Goal: Transaction & Acquisition: Purchase product/service

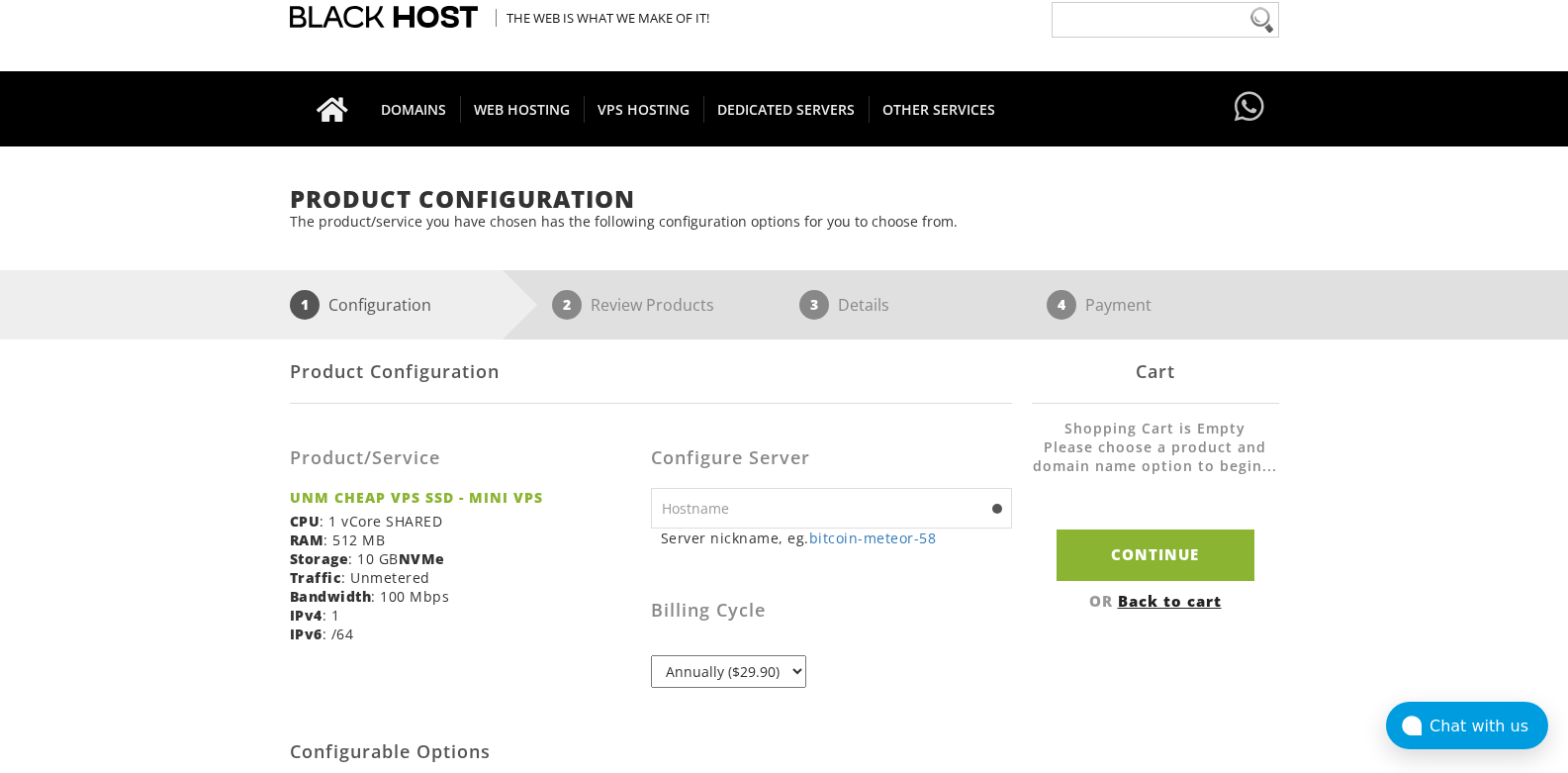
scroll to position [119, 0]
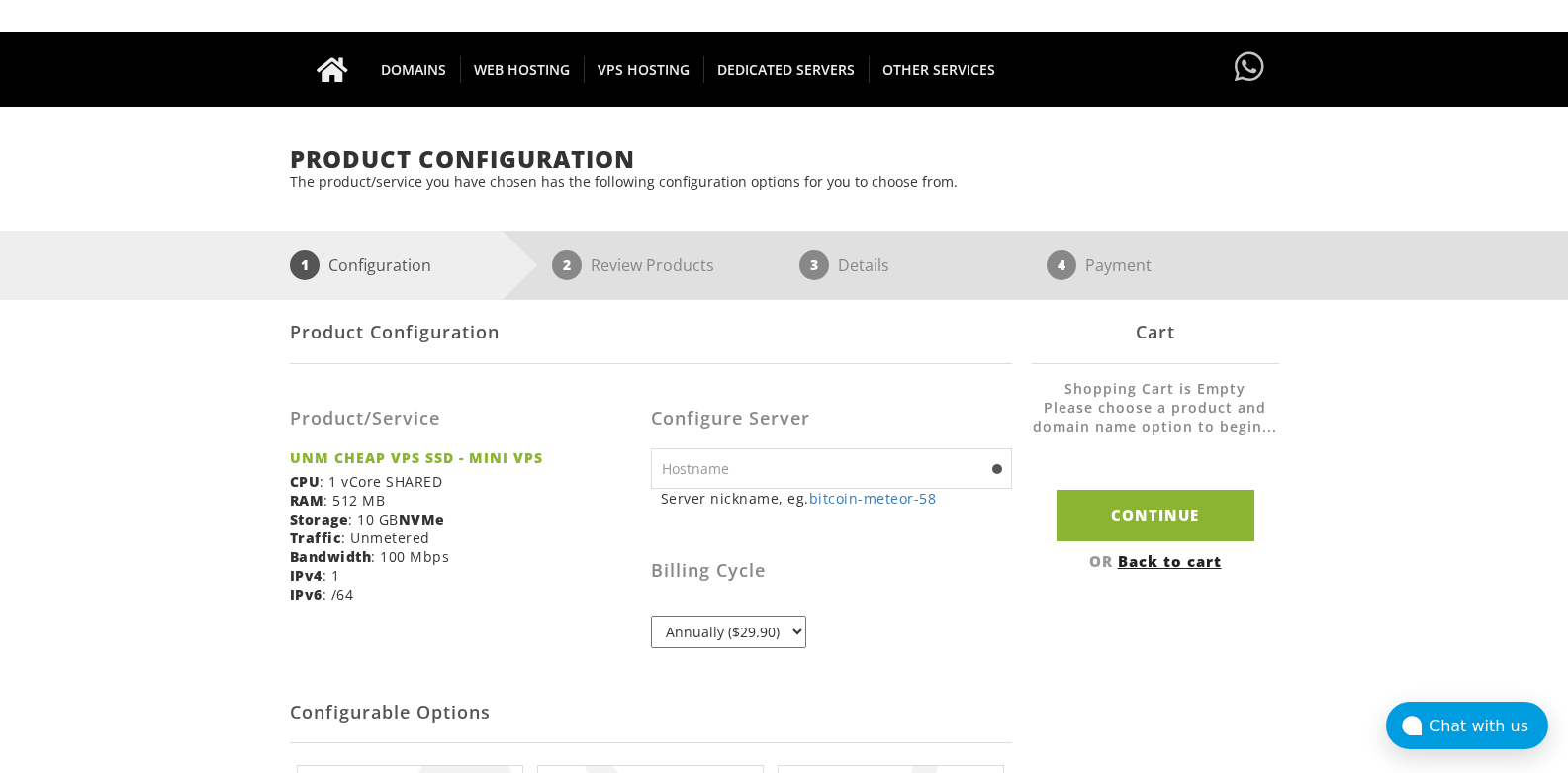
click at [904, 469] on input "text" at bounding box center [831, 468] width 361 height 41
type input "nexorafox.xyz"
click at [992, 602] on div "Billing Cycle Annually ($29.90)" at bounding box center [831, 585] width 361 height 126
click at [847, 647] on div "Billing Cycle Annually ($29.90)" at bounding box center [831, 585] width 361 height 126
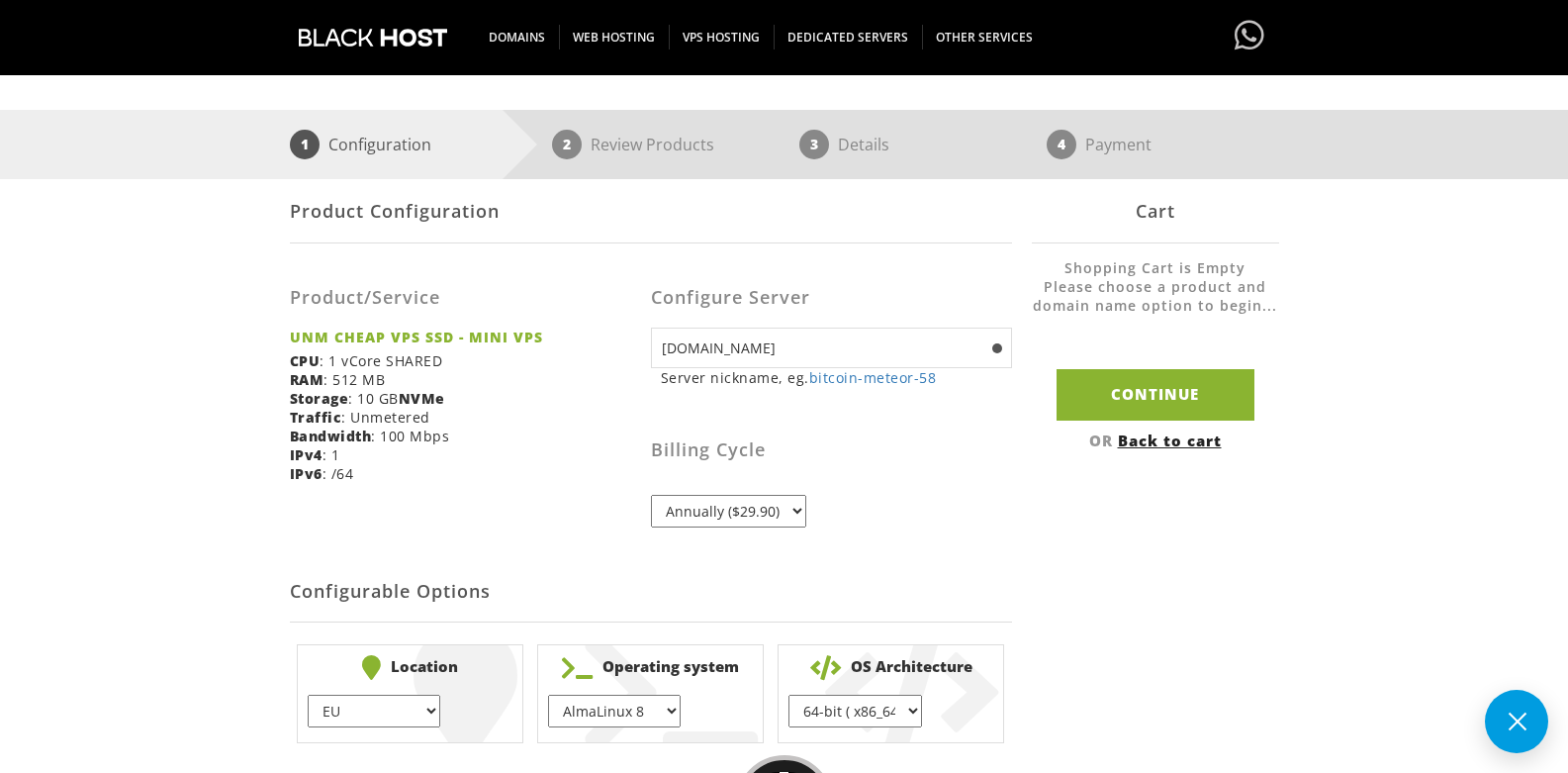
scroll to position [356, 0]
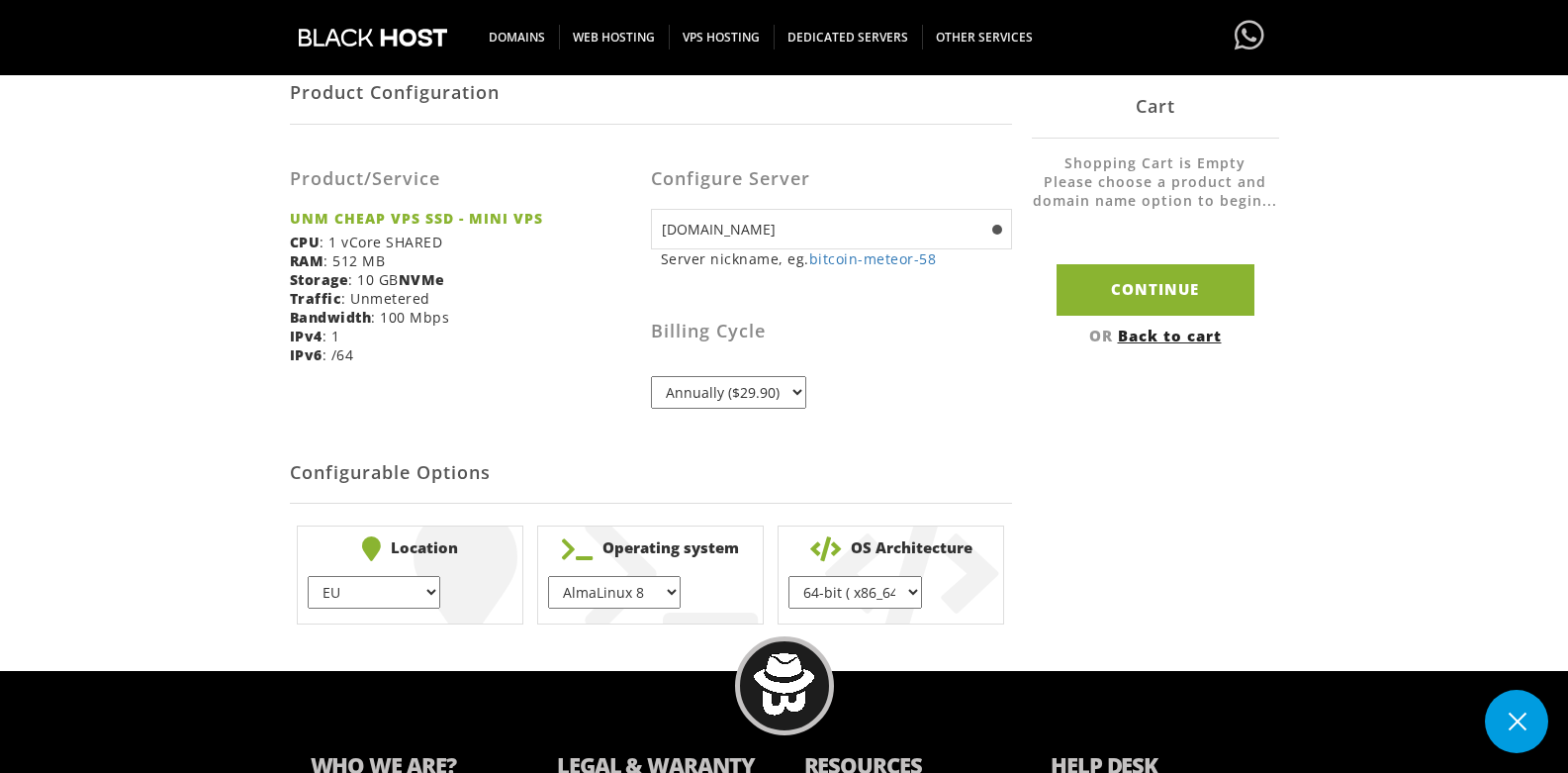
click at [426, 278] on b "NVMe" at bounding box center [422, 279] width 47 height 19
drag, startPoint x: 389, startPoint y: 594, endPoint x: 608, endPoint y: 615, distance: 220.0
click at [556, 645] on body "CAD CHF EUR GBP JPY MKD RUB USD Don't have an account? REGISTER Customer Login …" at bounding box center [784, 304] width 1568 height 1301
click at [333, 575] on ul "Location EU } USA } London } Amsterdam } Vienna } Chicago } + $ Operating syste…" at bounding box center [651, 576] width 722 height 114
drag, startPoint x: 345, startPoint y: 583, endPoint x: 649, endPoint y: 648, distance: 310.9
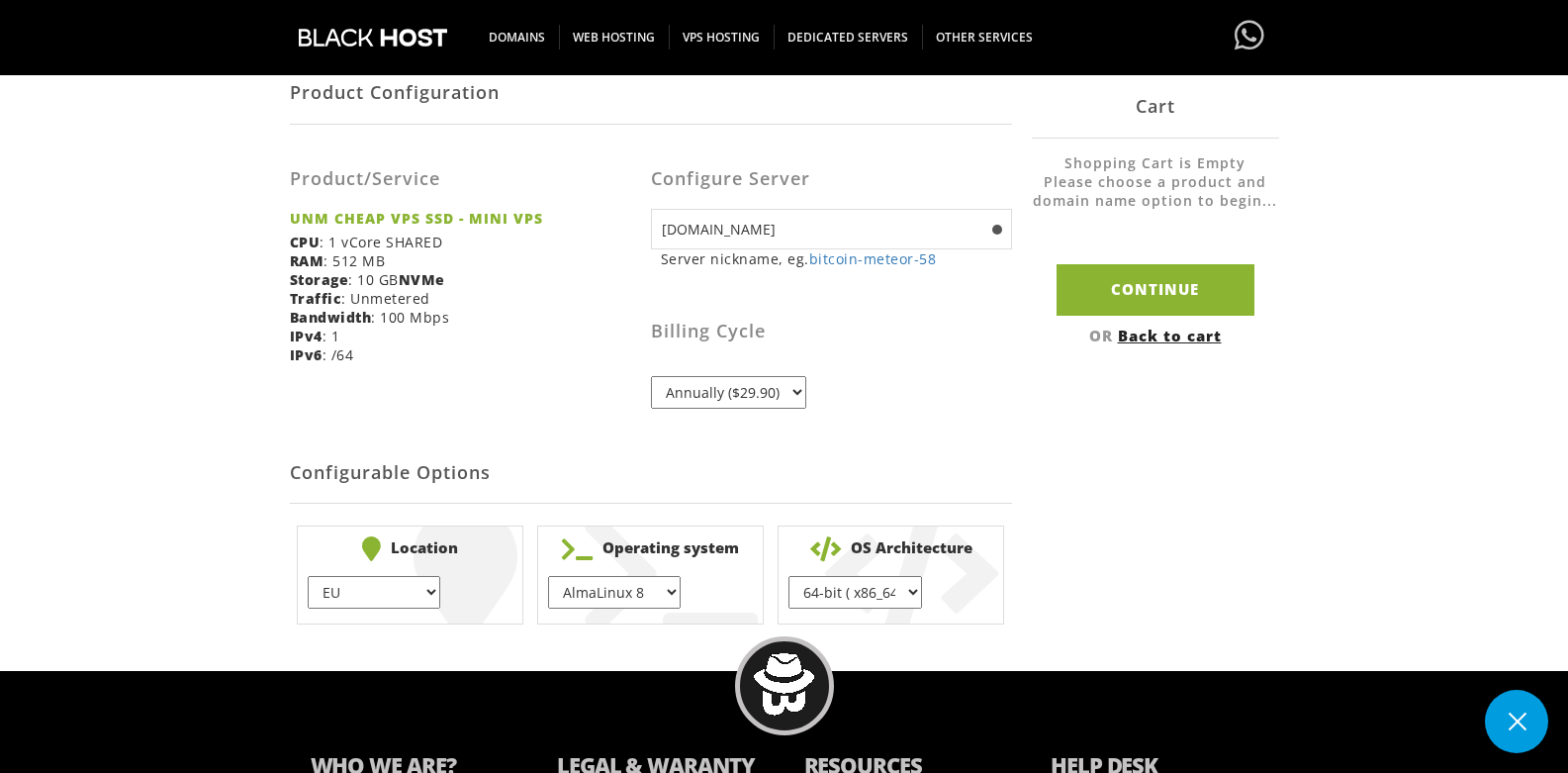
click at [580, 656] on body "CAD CHF EUR GBP JPY MKD RUB USD Don't have an account? REGISTER Customer Login …" at bounding box center [784, 304] width 1568 height 1301
drag, startPoint x: 850, startPoint y: 590, endPoint x: 665, endPoint y: 610, distance: 186.1
click at [836, 596] on select "64-bit ( x86_64 ) } 32-bit ( i686 ) }" at bounding box center [854, 591] width 133 height 33
drag, startPoint x: 600, startPoint y: 610, endPoint x: 601, endPoint y: 600, distance: 10.0
click at [600, 609] on li "Operating system AlmaLinux 8 } AlmaLinux 9 } AlmaLinux 10 } Rocky Linux 8 } Cen…" at bounding box center [650, 575] width 226 height 99
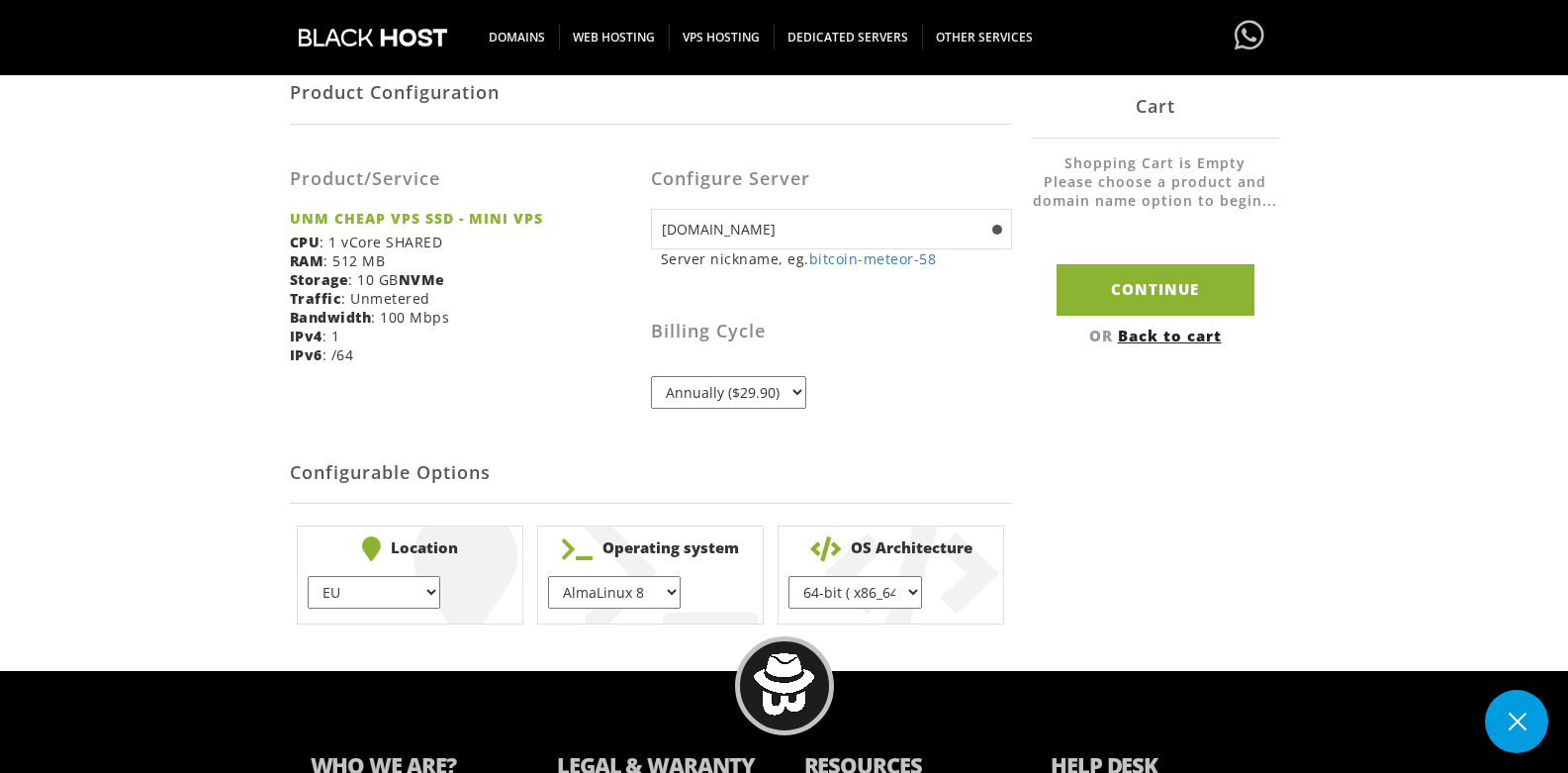
select select "1223"
click at [548, 576] on select "AlmaLinux 8 } AlmaLinux 9 } AlmaLinux 10 } Rocky Linux 8 } CentOS 7 } CentOS 8 …" at bounding box center [614, 591] width 133 height 33
click at [1013, 508] on div "Product Configuration Product/Service UNM CHEAP VPS SSD - MINI VPS CPU : 1 vCor…" at bounding box center [784, 346] width 989 height 572
click at [703, 49] on body "CAD CHF EUR GBP JPY MKD RUB USD Don't have an account? REGISTER Customer Login …" at bounding box center [784, 304] width 1568 height 1301
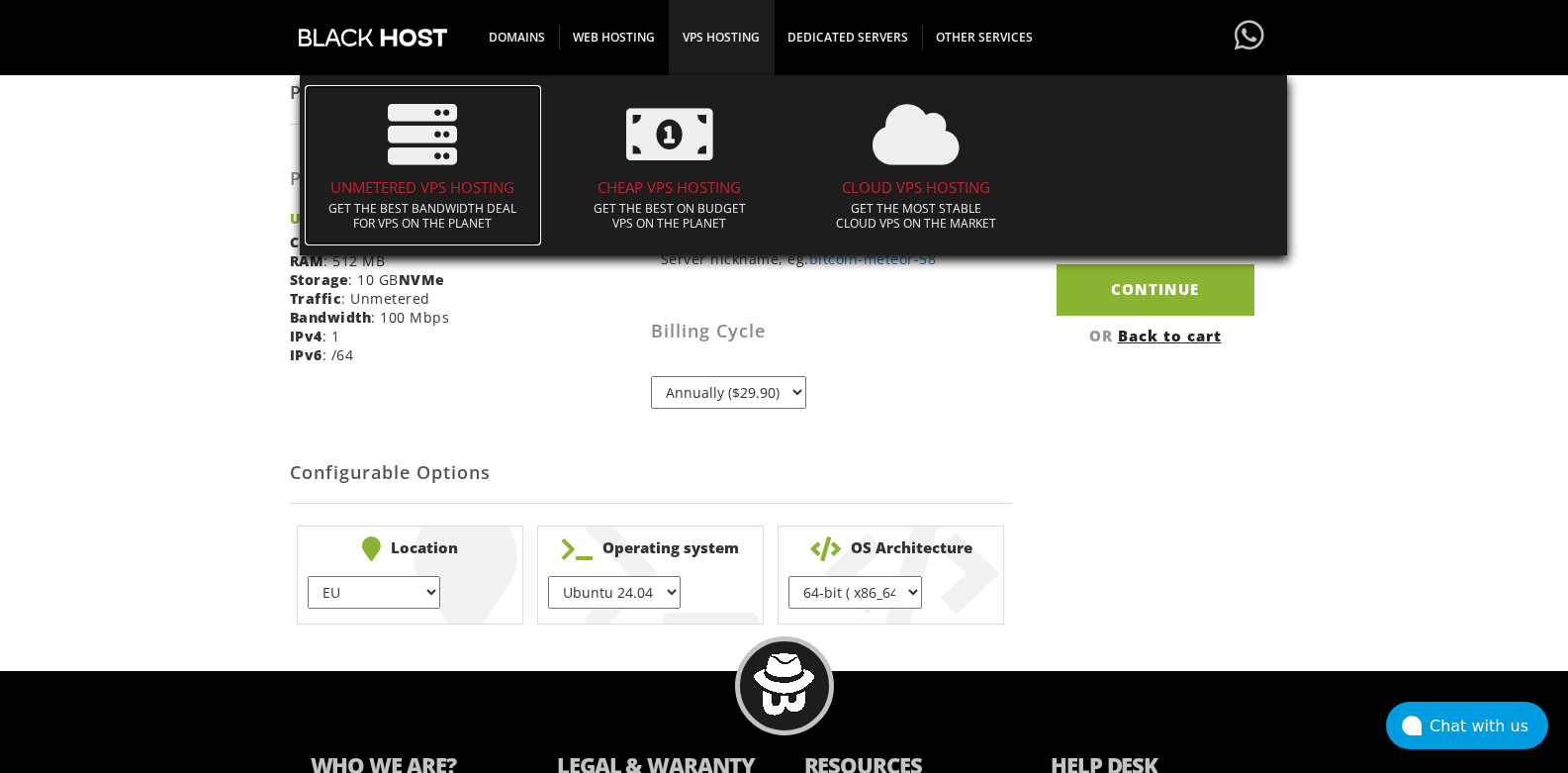
click at [483, 174] on span at bounding box center [424, 134] width 217 height 89
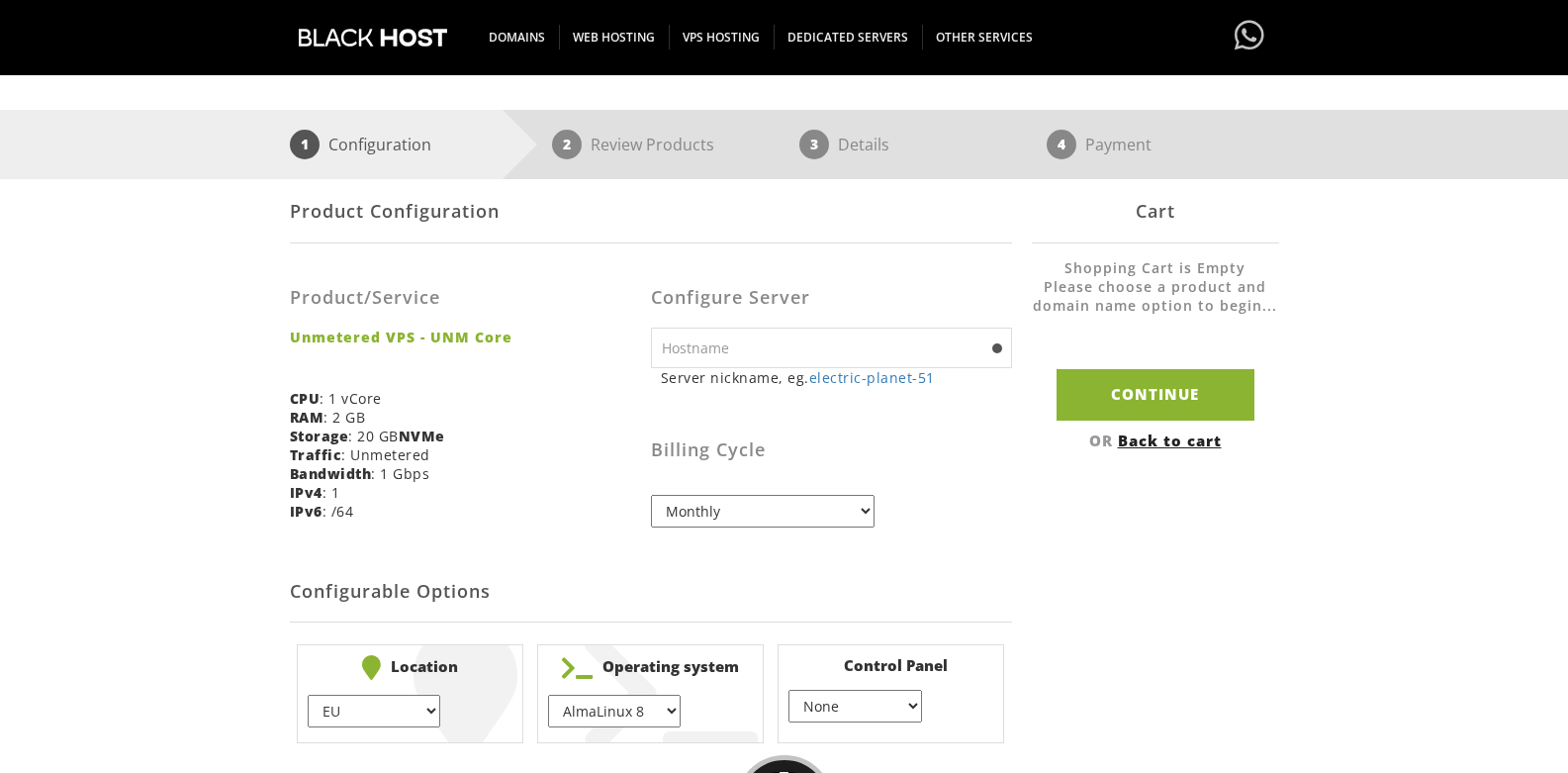
click at [886, 338] on input "text" at bounding box center [831, 347] width 361 height 41
type input "MechTech"
click at [768, 495] on select "Monthly Quarterly (Save: ~5%) Semi-Annually (Save: ~10%) Annually (Save: ~15%) …" at bounding box center [763, 511] width 223 height 33
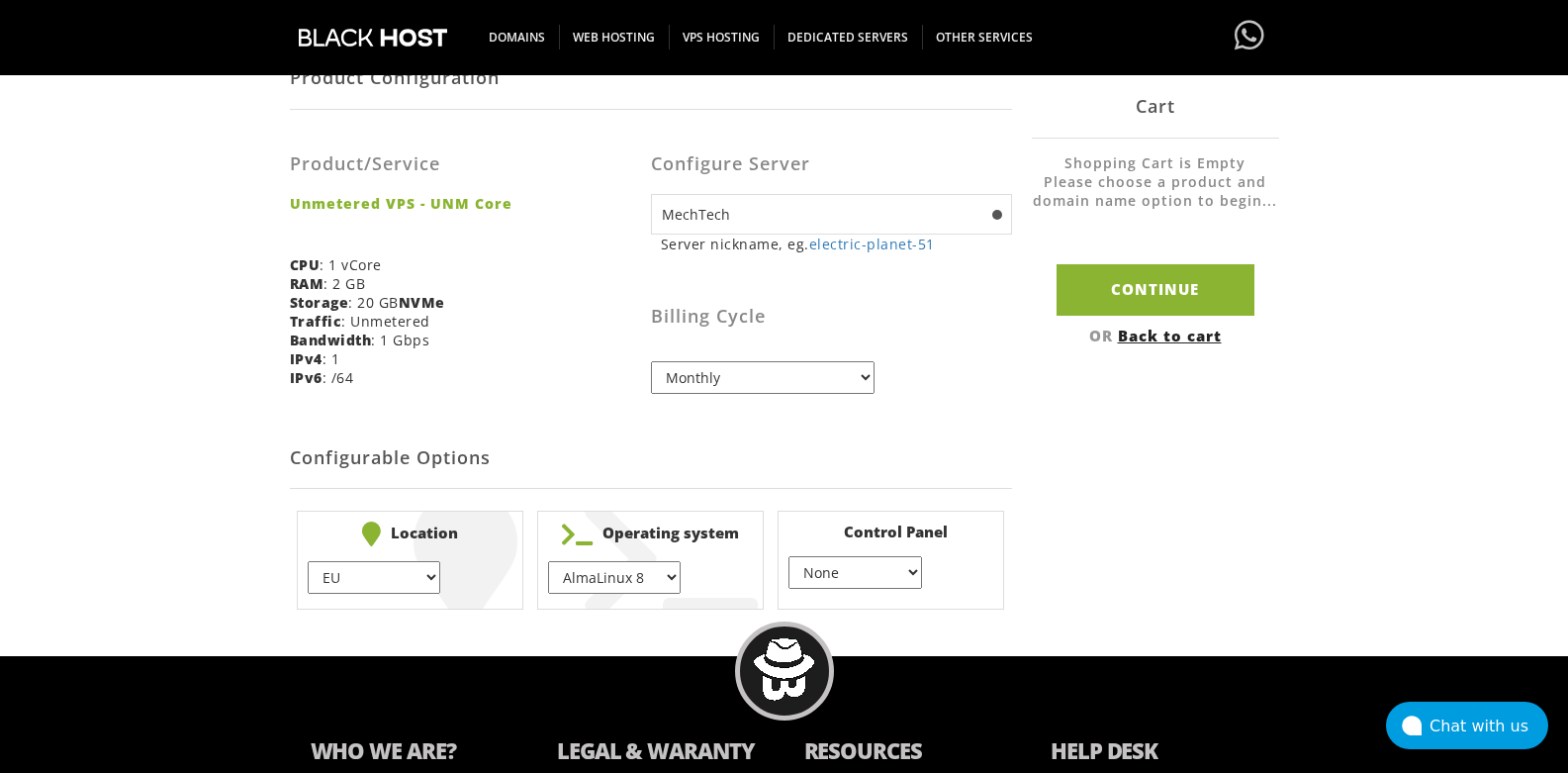
scroll to position [475, 0]
